Goal: Transaction & Acquisition: Purchase product/service

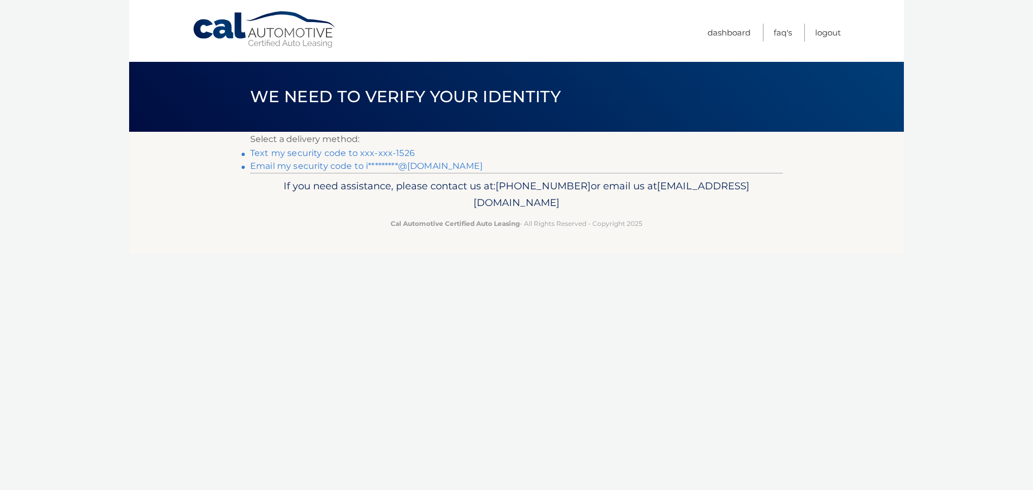
click at [379, 151] on link "Text my security code to xxx-xxx-1526" at bounding box center [332, 153] width 165 height 10
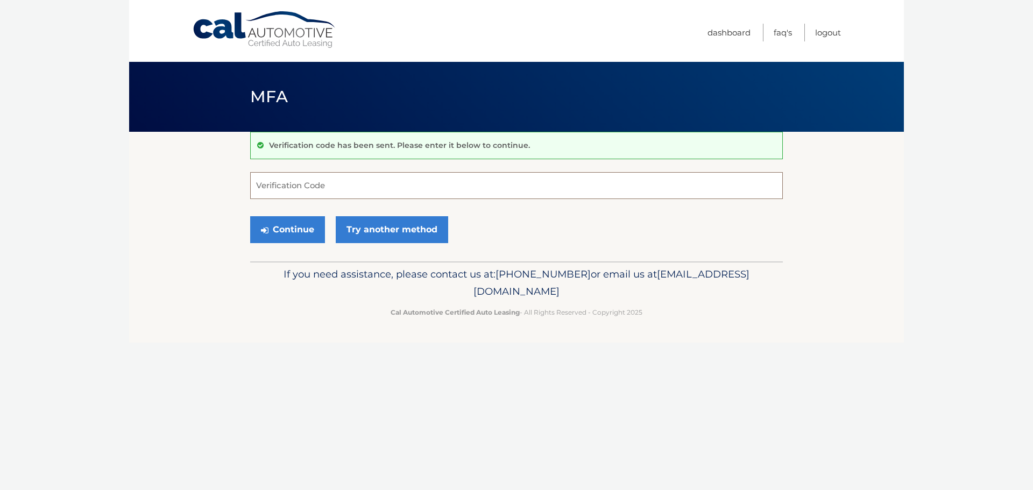
click at [318, 185] on input "Verification Code" at bounding box center [516, 185] width 533 height 27
type input "416962"
click at [292, 231] on button "Continue" at bounding box center [287, 229] width 75 height 27
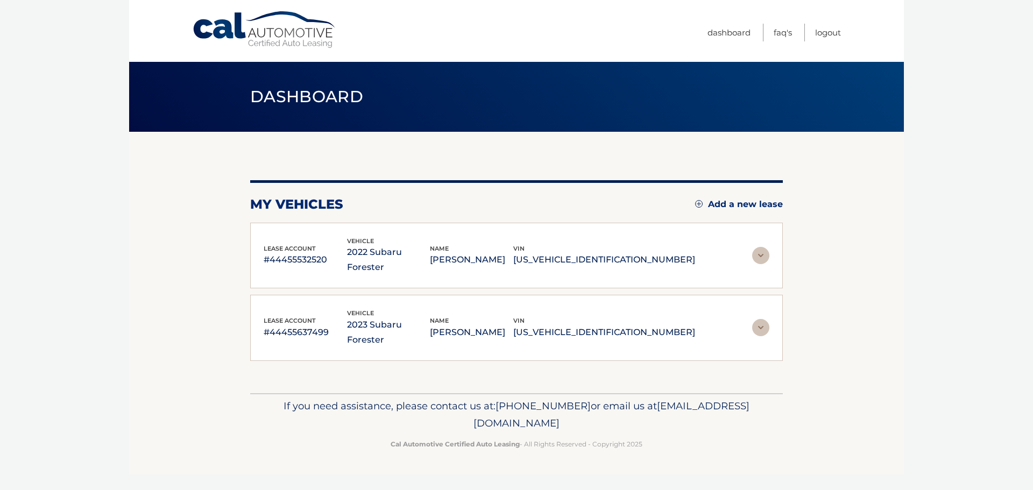
click at [762, 319] on img at bounding box center [760, 327] width 17 height 17
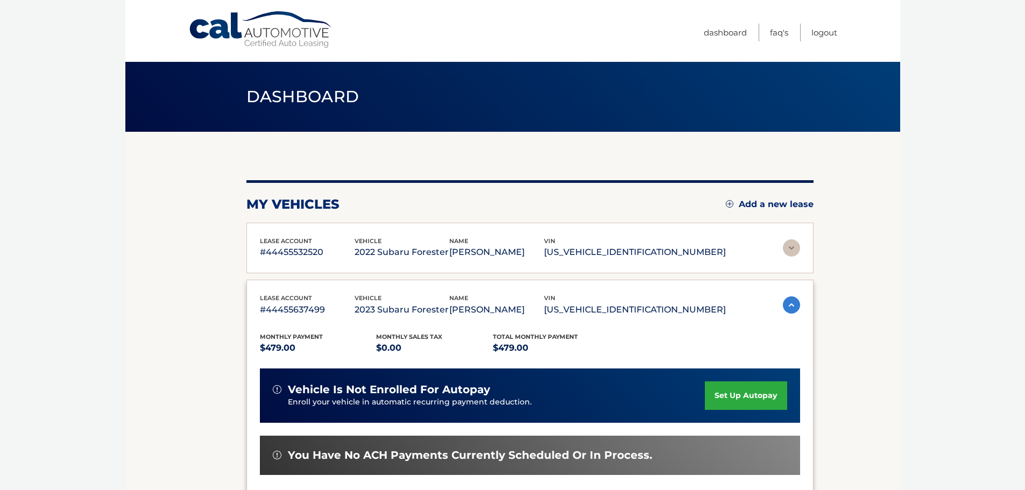
click at [301, 304] on p "#44455637499" at bounding box center [307, 309] width 95 height 15
click at [332, 329] on div "Monthly Payment $479.00 Monthly sales Tax $0.00 Total Monthly Payment $479.00 v…" at bounding box center [530, 449] width 540 height 265
click at [355, 256] on p "#44455532520" at bounding box center [307, 252] width 95 height 15
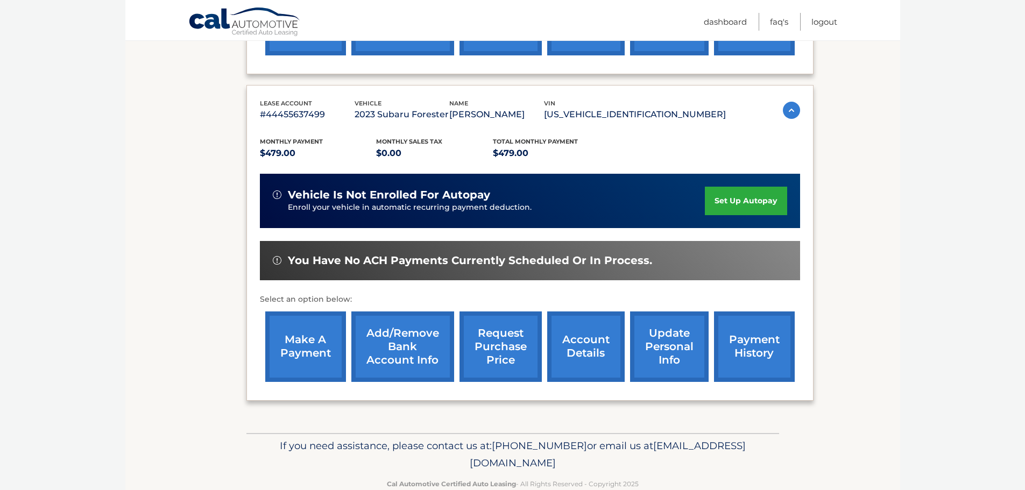
scroll to position [538, 0]
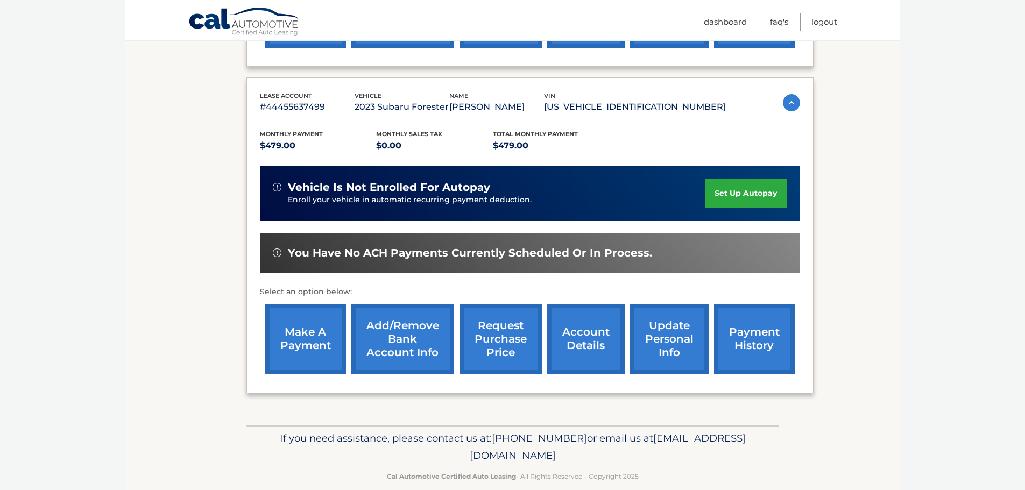
click at [747, 344] on link "payment history" at bounding box center [754, 339] width 81 height 70
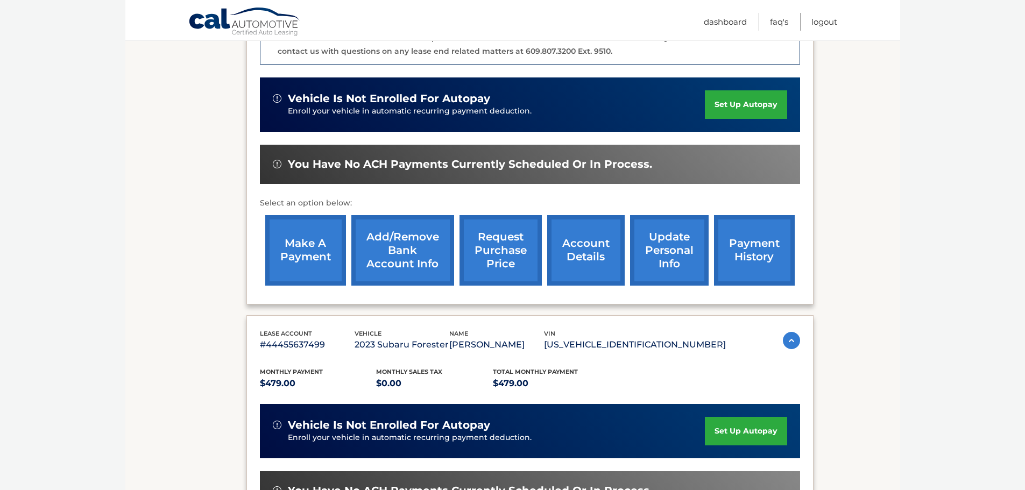
scroll to position [269, 0]
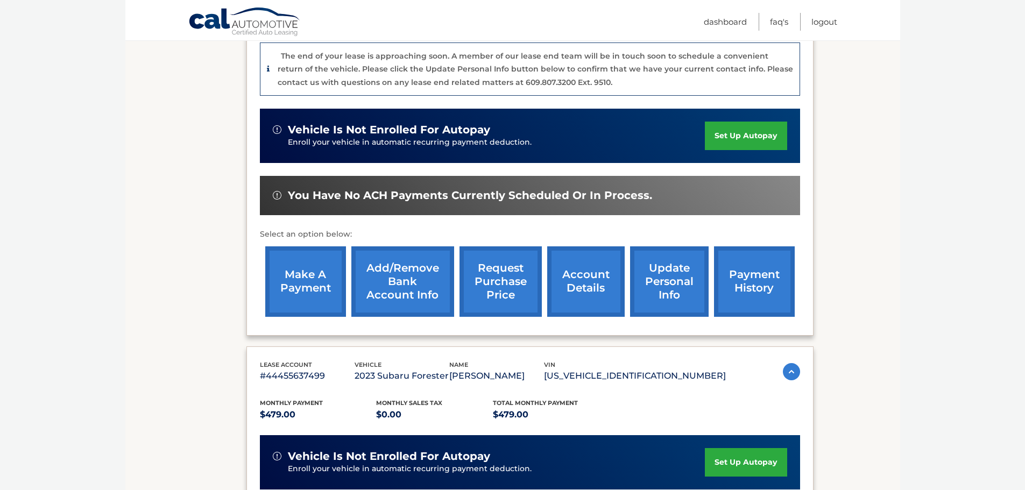
click at [600, 282] on link "account details" at bounding box center [585, 281] width 77 height 70
click at [584, 285] on link "account details" at bounding box center [585, 281] width 77 height 70
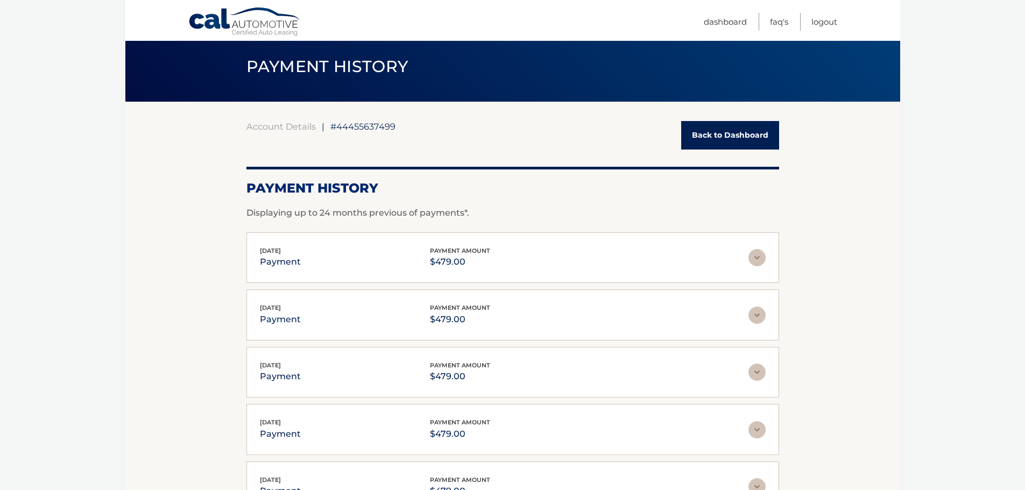
scroll to position [217, 0]
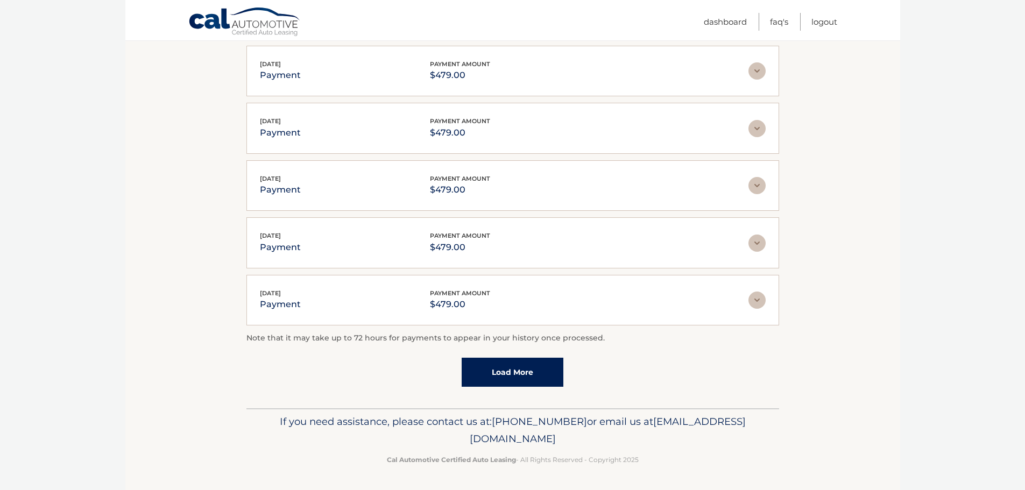
click at [505, 375] on link "Load More" at bounding box center [513, 372] width 102 height 29
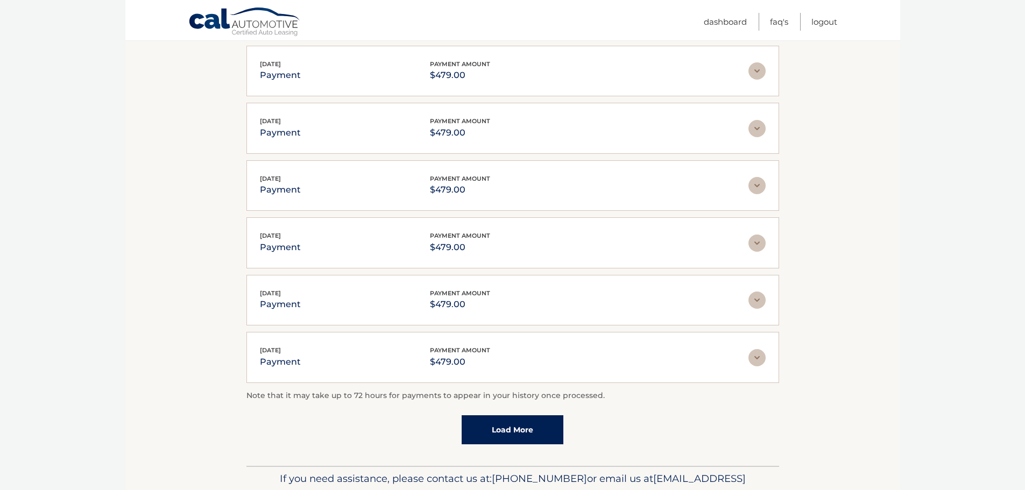
click at [499, 429] on link "Load More" at bounding box center [513, 429] width 102 height 29
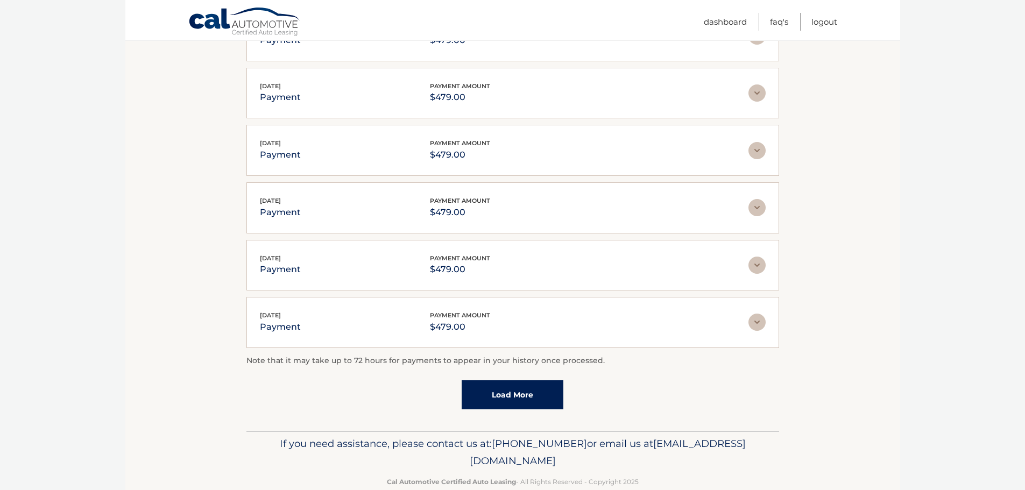
scroll to position [540, 0]
click at [511, 397] on link "Load More" at bounding box center [513, 393] width 102 height 29
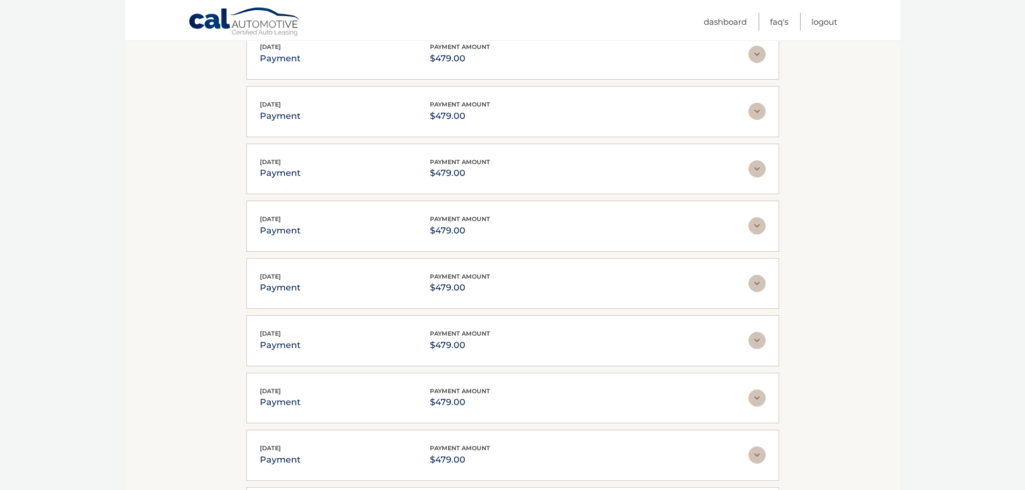
scroll to position [847, 0]
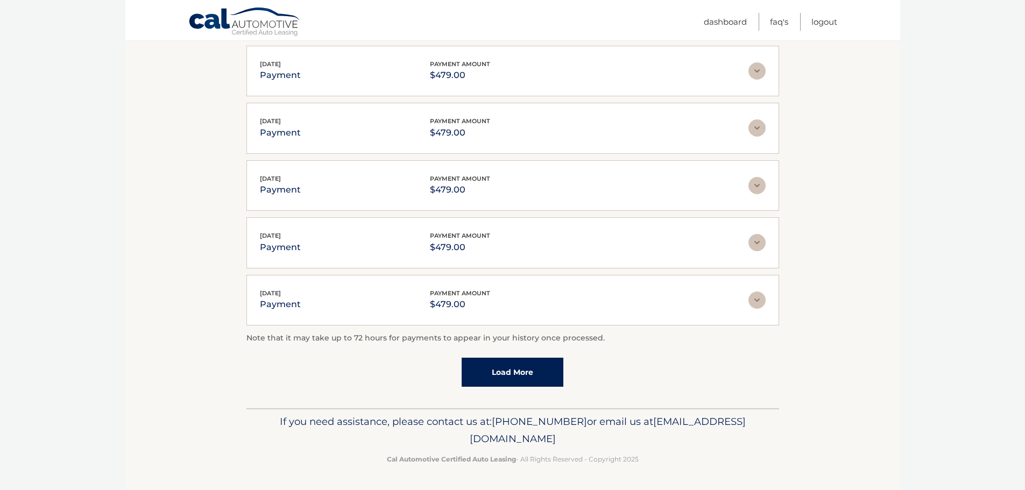
click at [508, 375] on link "Load More" at bounding box center [513, 372] width 102 height 29
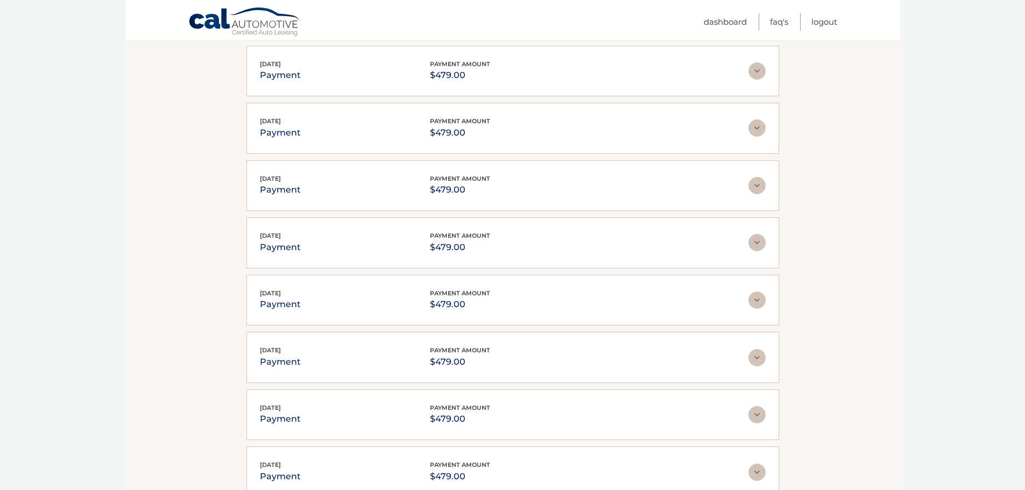
scroll to position [1134, 0]
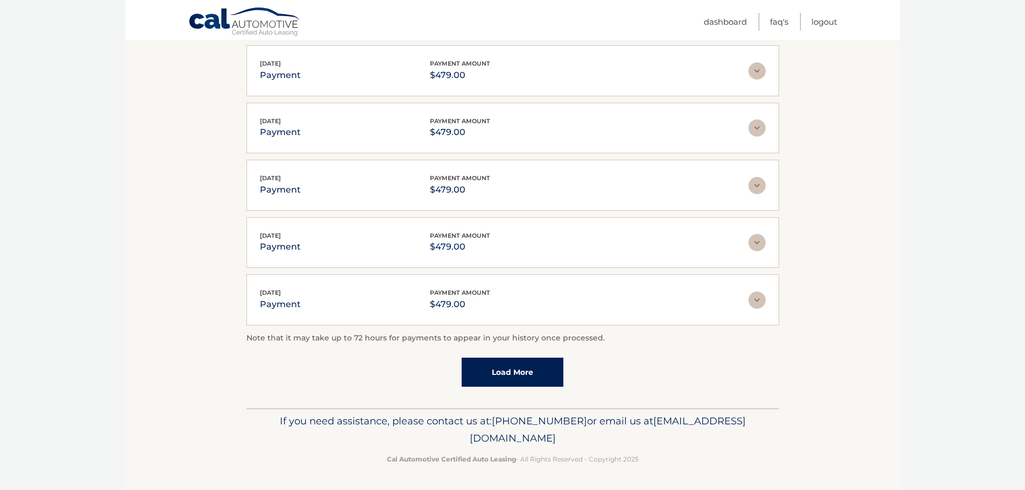
click at [508, 376] on link "Load More" at bounding box center [513, 372] width 102 height 29
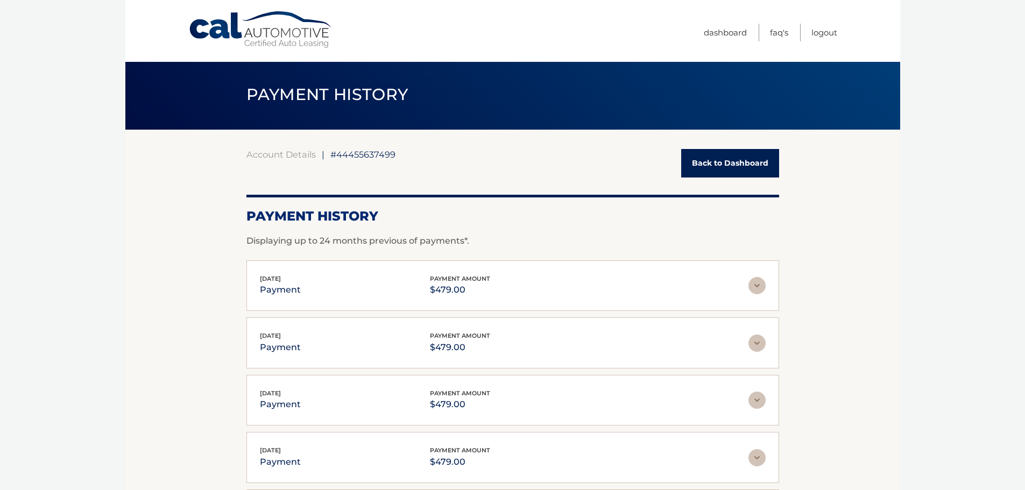
scroll to position [0, 0]
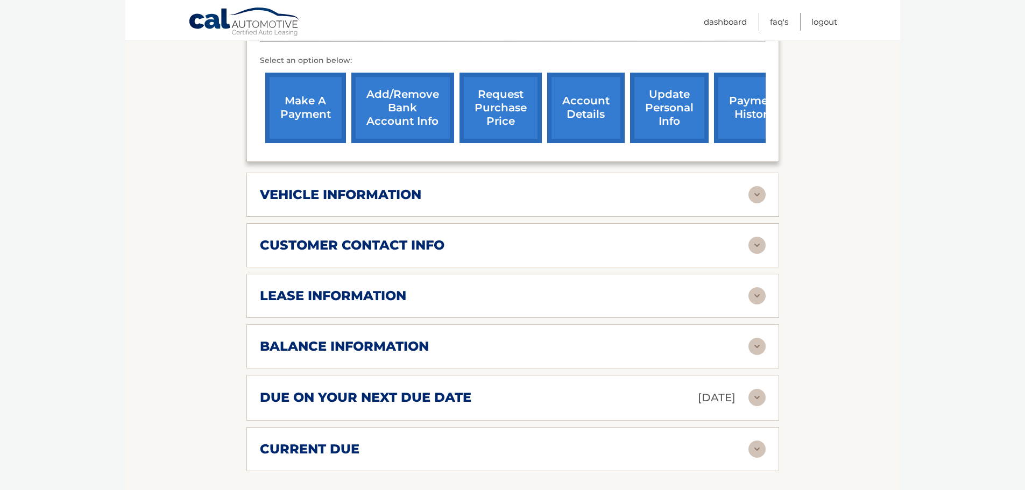
scroll to position [430, 0]
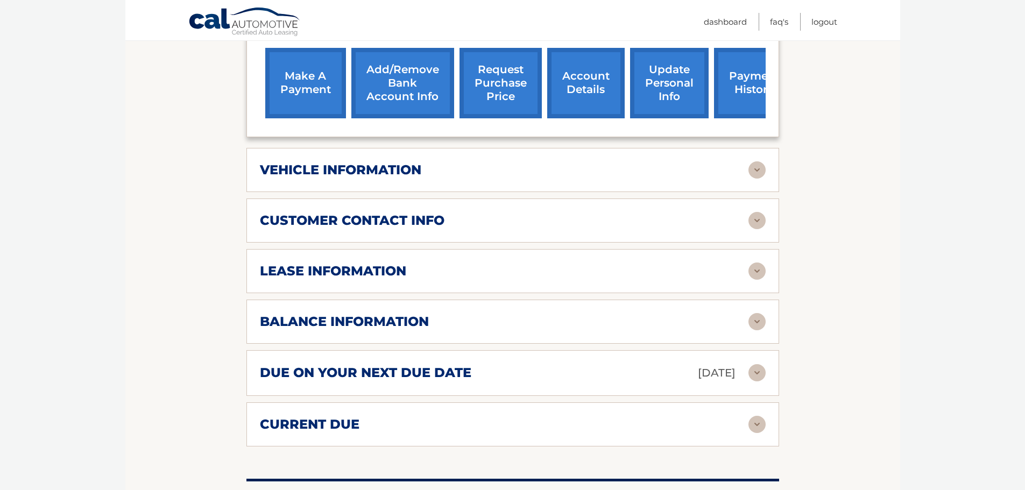
click at [760, 263] on img at bounding box center [756, 271] width 17 height 17
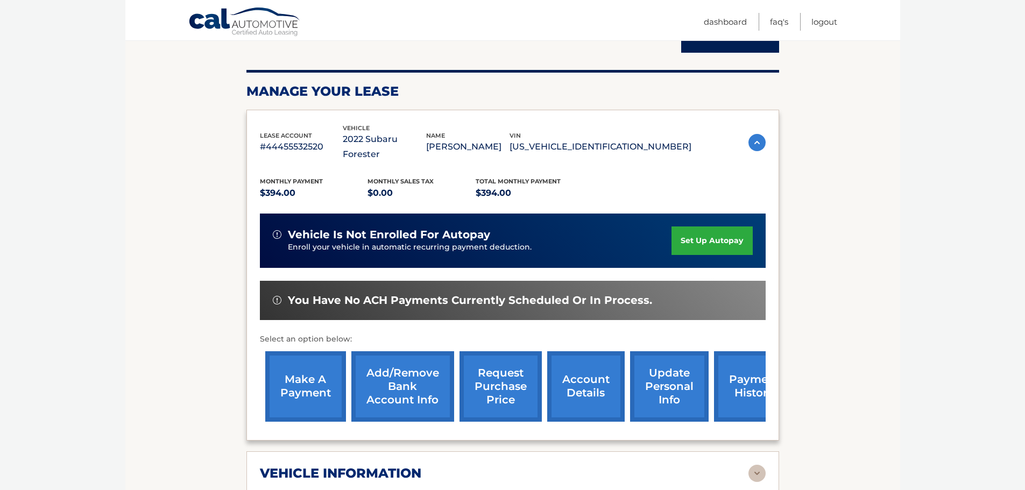
scroll to position [215, 0]
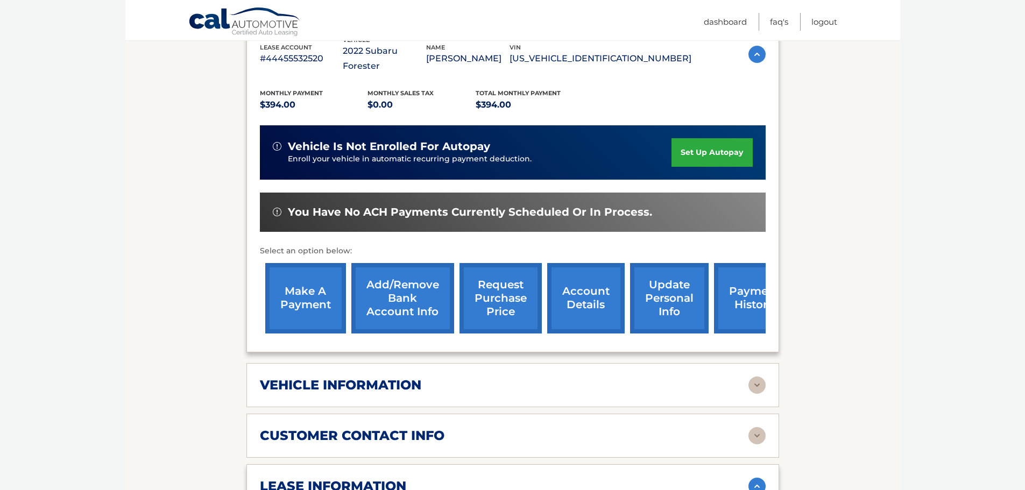
click at [303, 283] on link "make a payment" at bounding box center [305, 298] width 81 height 70
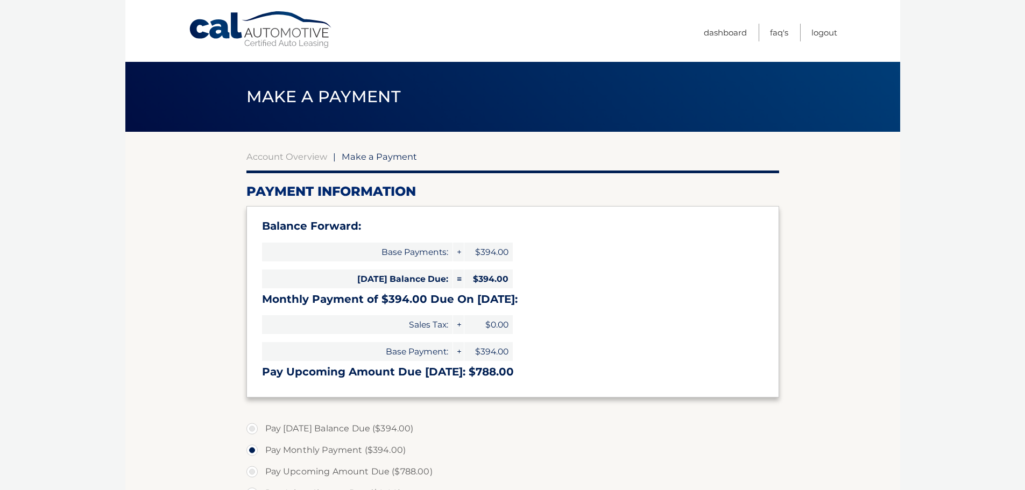
select select "NWNjYjIxNzgtOTA4YS00MWVlLTliZDUtZGI2MzAzZGM3ZWU5"
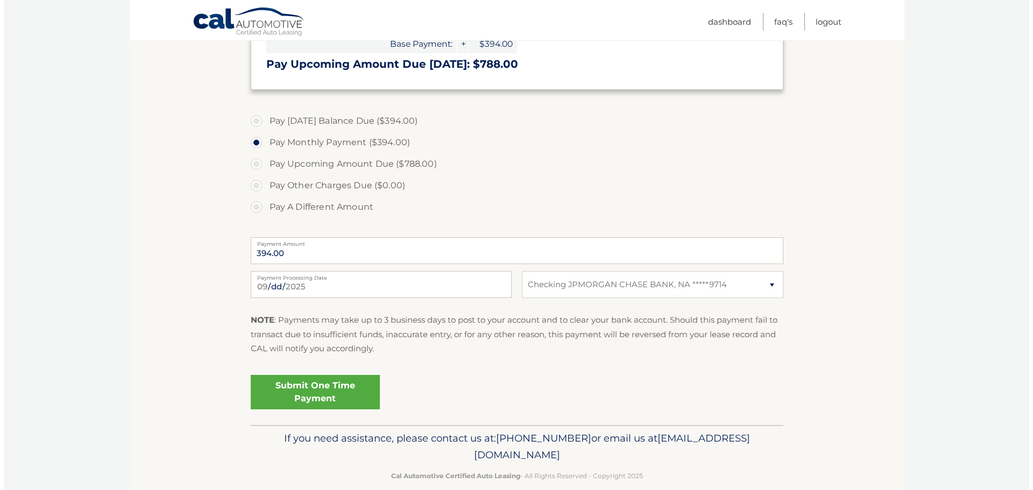
scroll to position [323, 0]
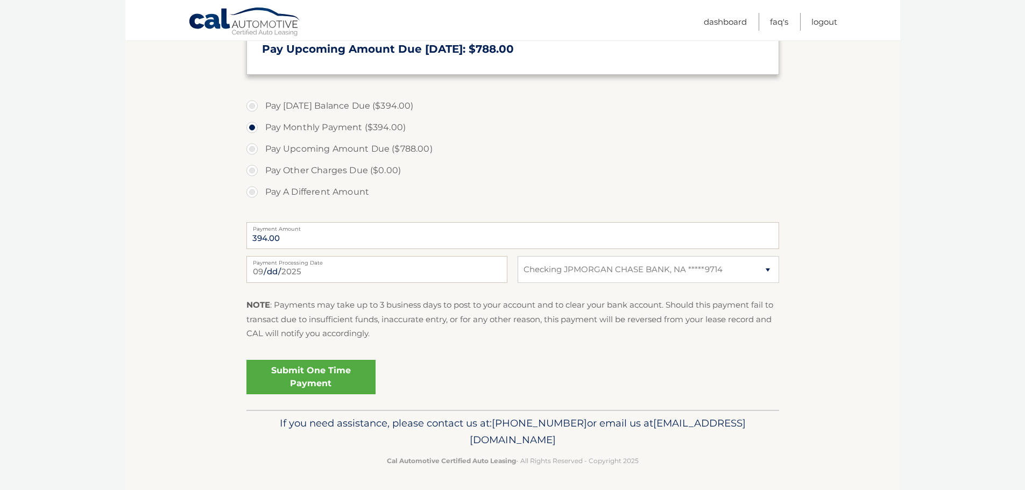
click at [304, 373] on link "Submit One Time Payment" at bounding box center [310, 377] width 129 height 34
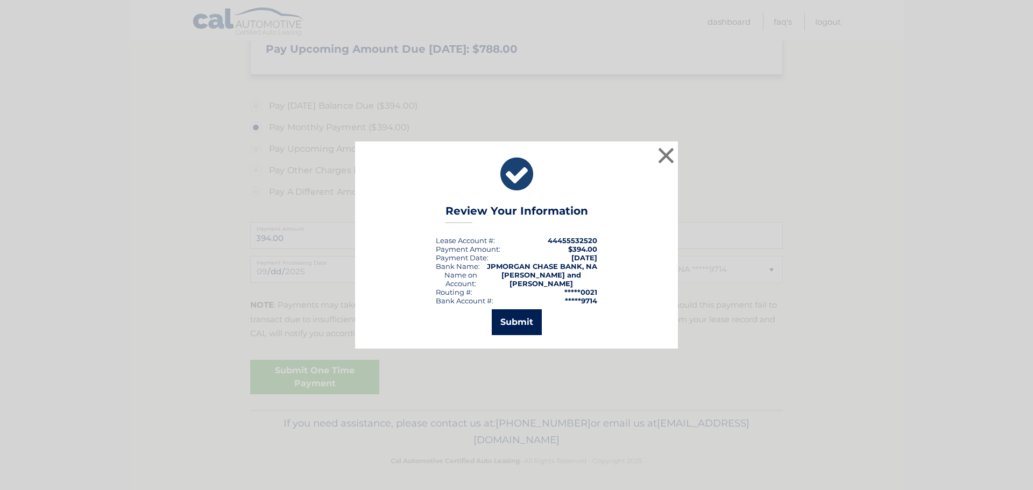
click at [512, 325] on button "Submit" at bounding box center [517, 322] width 50 height 26
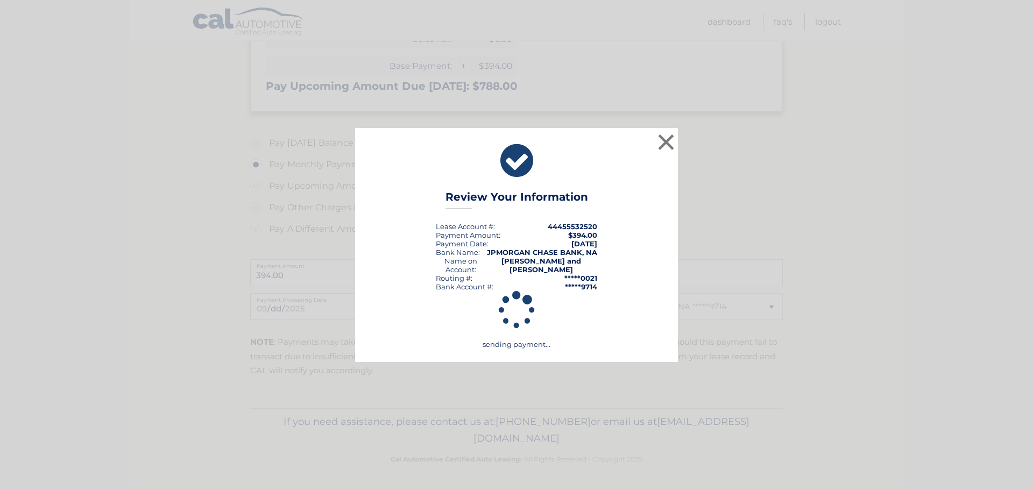
scroll to position [286, 0]
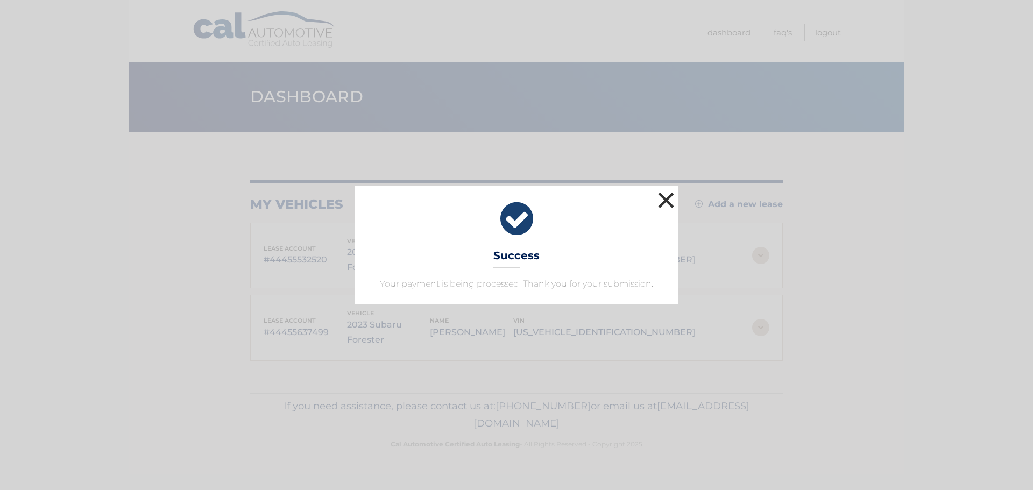
click at [667, 197] on button "×" at bounding box center [666, 200] width 22 height 22
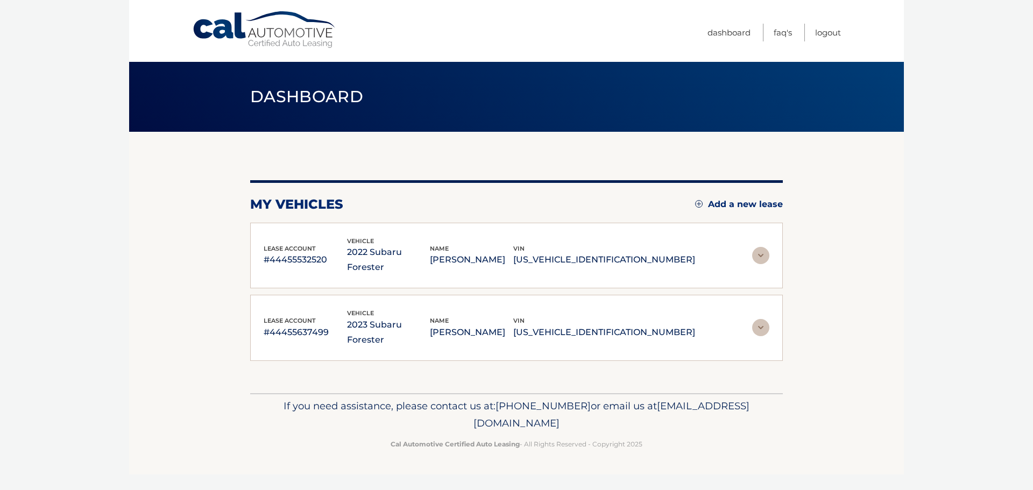
click at [762, 247] on img at bounding box center [760, 255] width 17 height 17
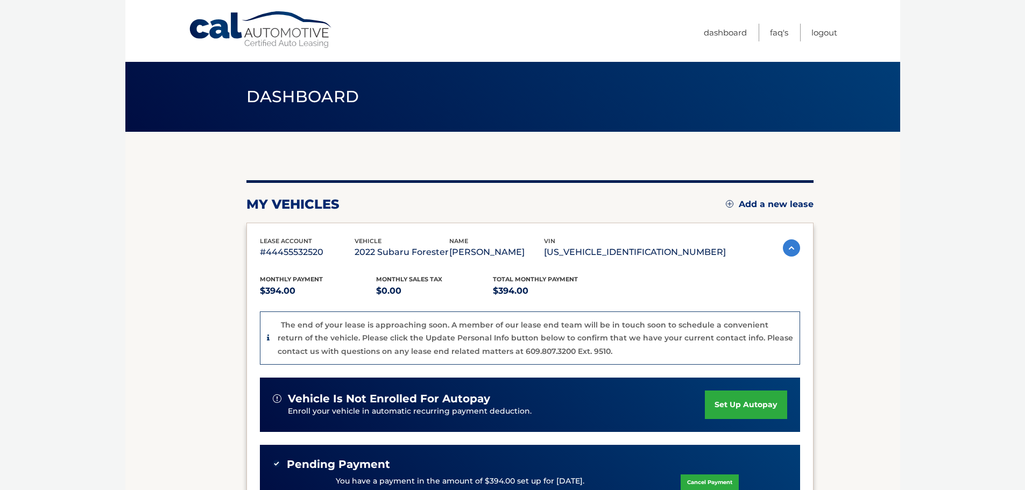
click at [793, 247] on img at bounding box center [791, 247] width 17 height 17
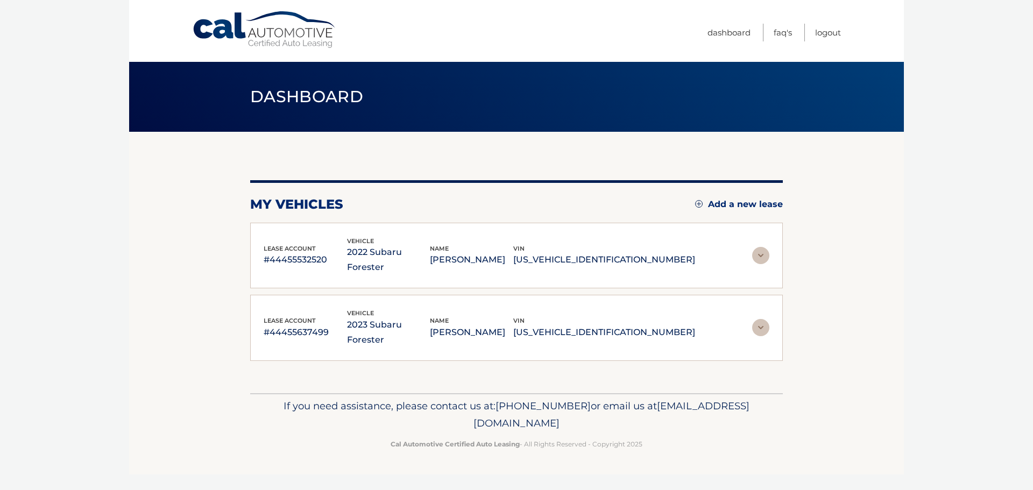
click at [763, 319] on img at bounding box center [760, 327] width 17 height 17
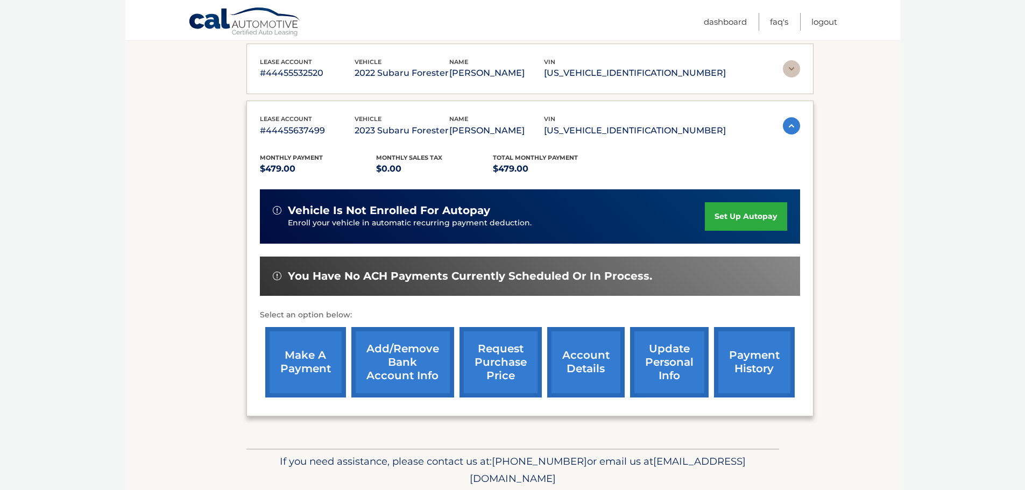
scroll to position [215, 0]
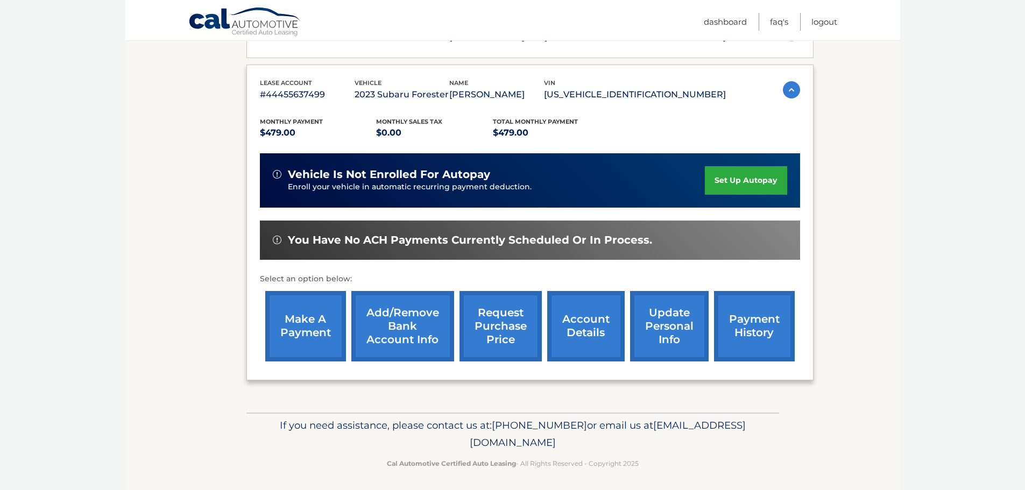
click at [297, 327] on link "make a payment" at bounding box center [305, 326] width 81 height 70
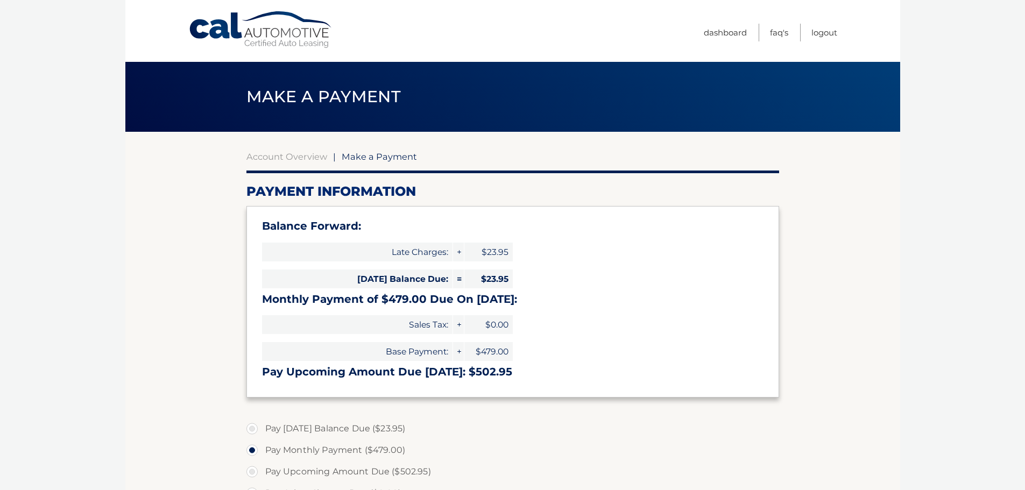
select select "ODdmNTgyN2EtNWM3Mi00ZDhmLWE2NGUtNDExOGFkOGMxMDhj"
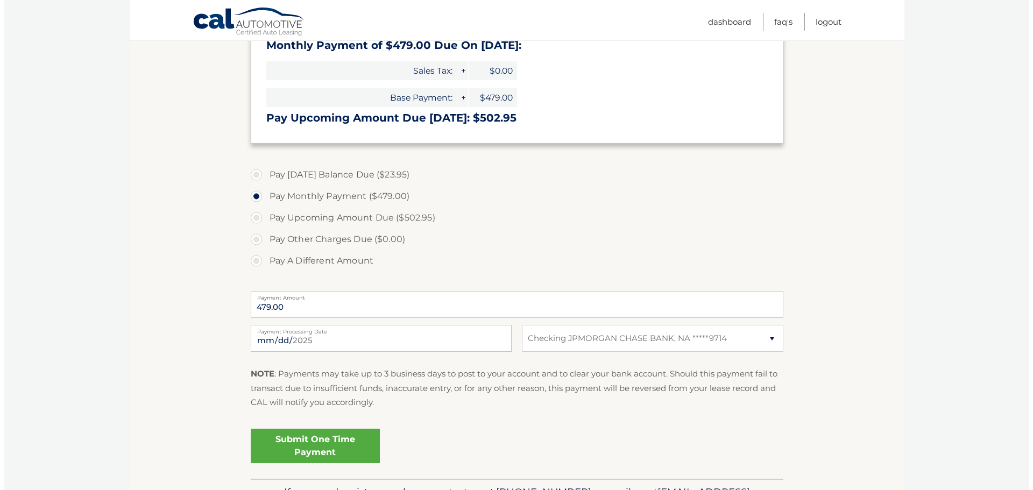
scroll to position [269, 0]
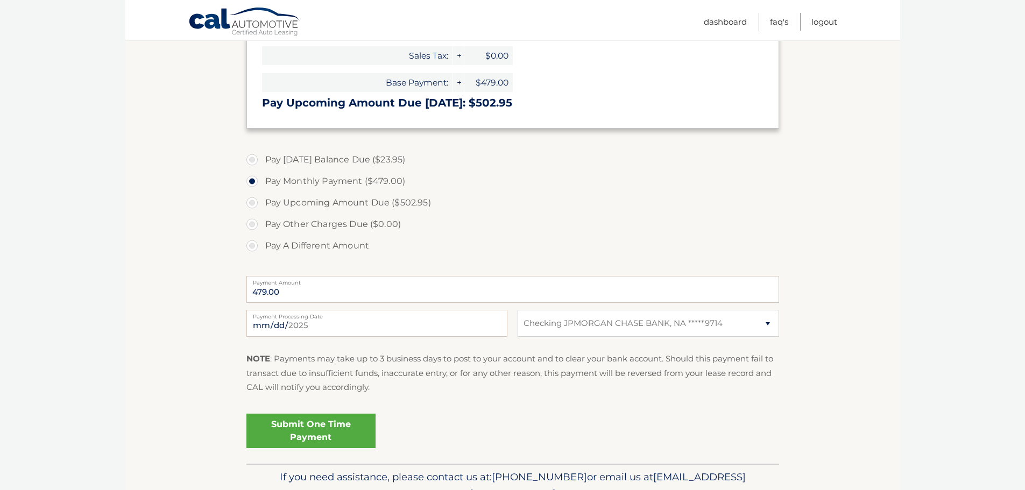
click at [312, 428] on link "Submit One Time Payment" at bounding box center [310, 431] width 129 height 34
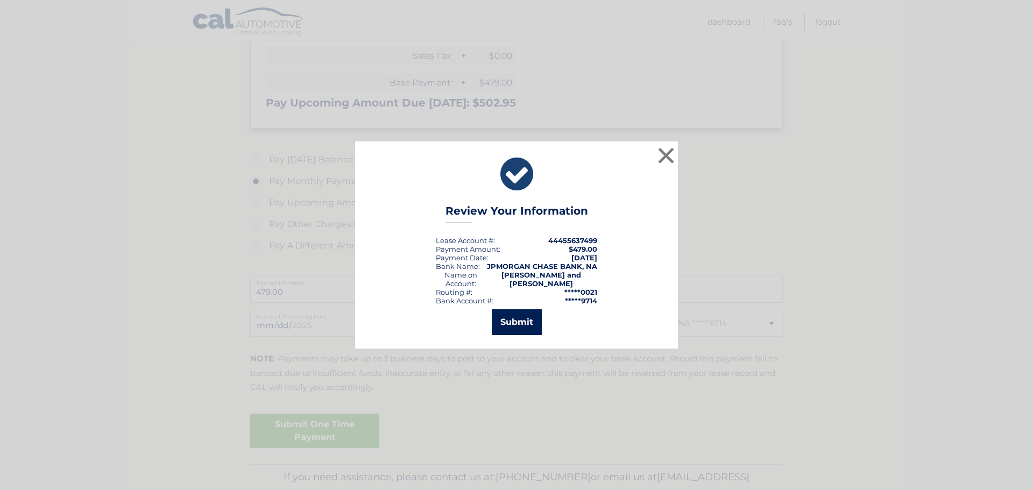
click at [511, 318] on button "Submit" at bounding box center [517, 322] width 50 height 26
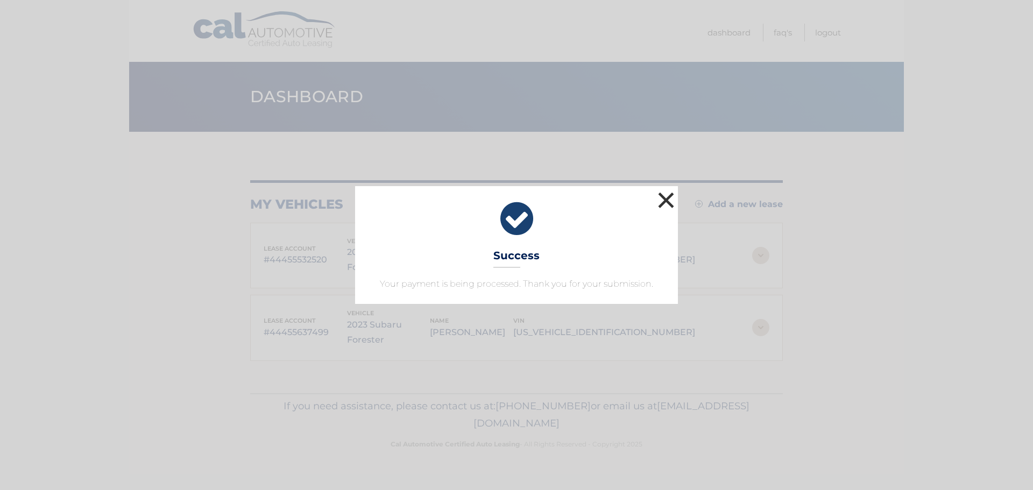
click at [673, 201] on button "×" at bounding box center [666, 200] width 22 height 22
